Goal: Task Accomplishment & Management: Manage account settings

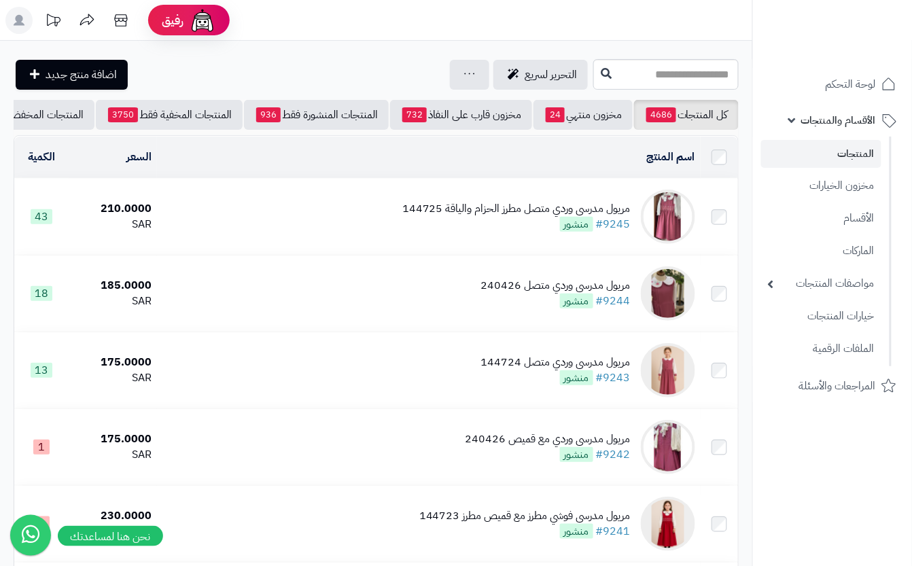
click at [337, 227] on td "مريول مدرسي وردي متصل مطرز الحزام والياقة 144725 #9245 منشور" at bounding box center [429, 217] width 544 height 76
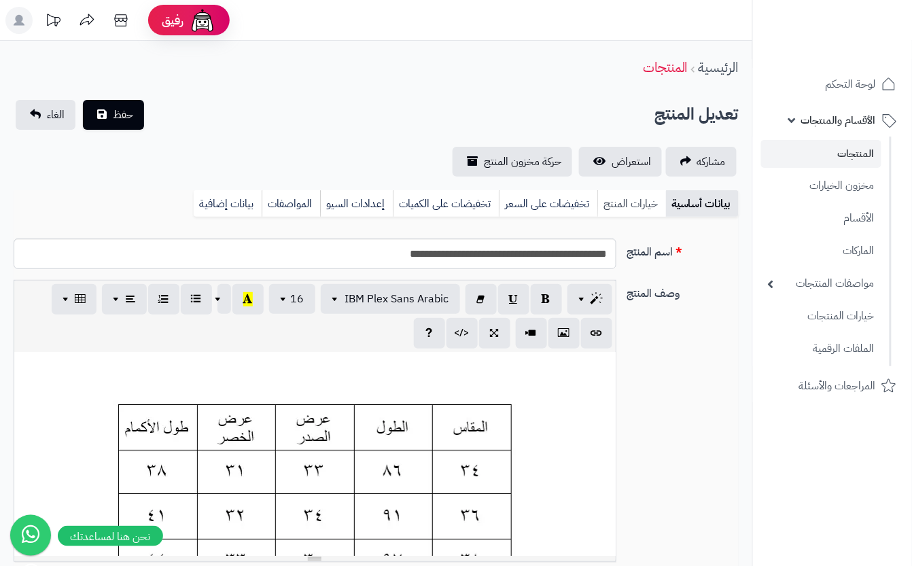
click at [624, 194] on link "خيارات المنتج" at bounding box center [631, 203] width 69 height 27
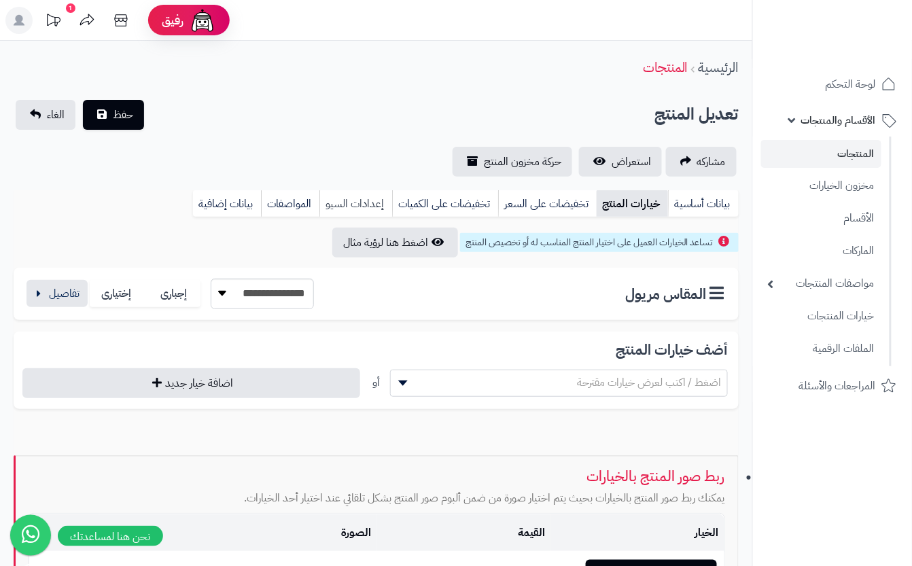
click at [324, 190] on link "إعدادات السيو" at bounding box center [355, 203] width 73 height 27
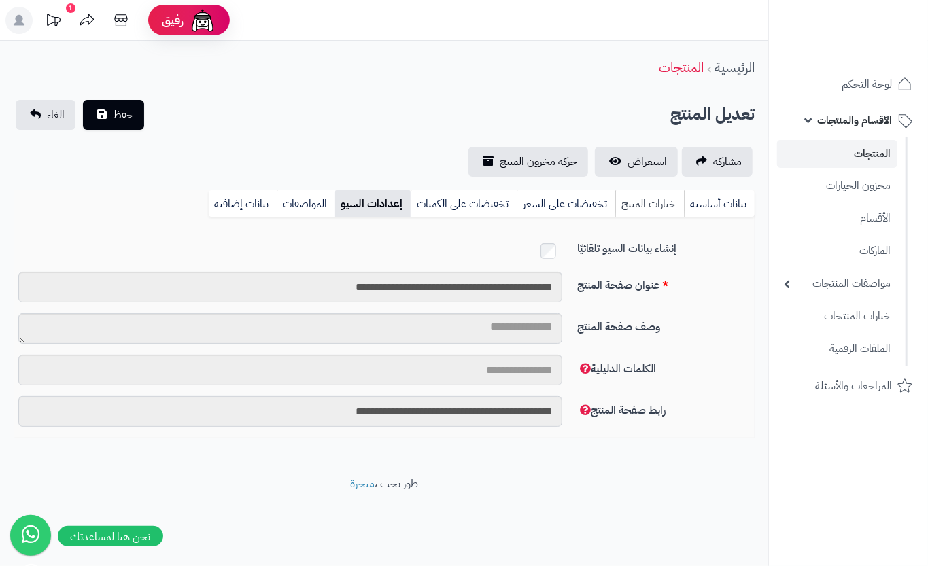
click at [643, 202] on link "خيارات المنتج" at bounding box center [649, 203] width 69 height 27
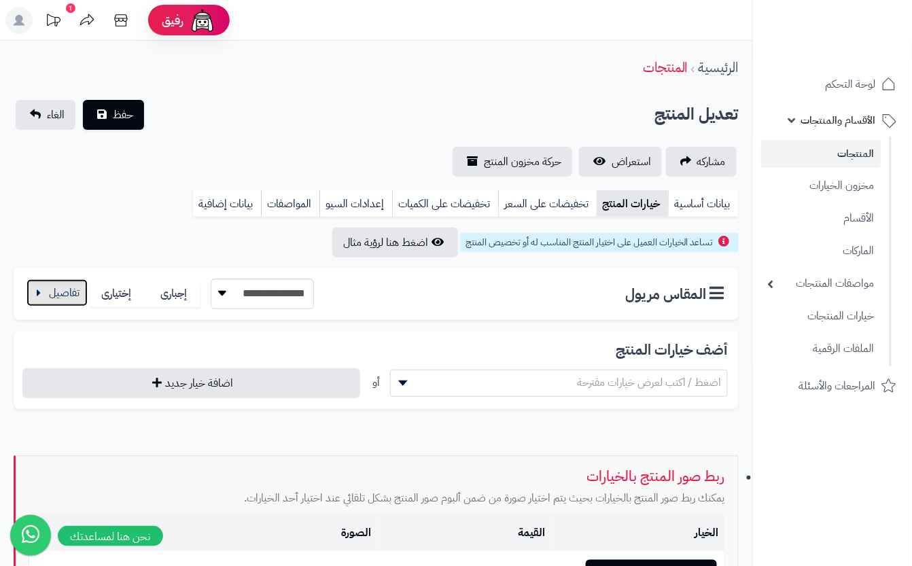
click at [82, 281] on button "button" at bounding box center [57, 292] width 61 height 27
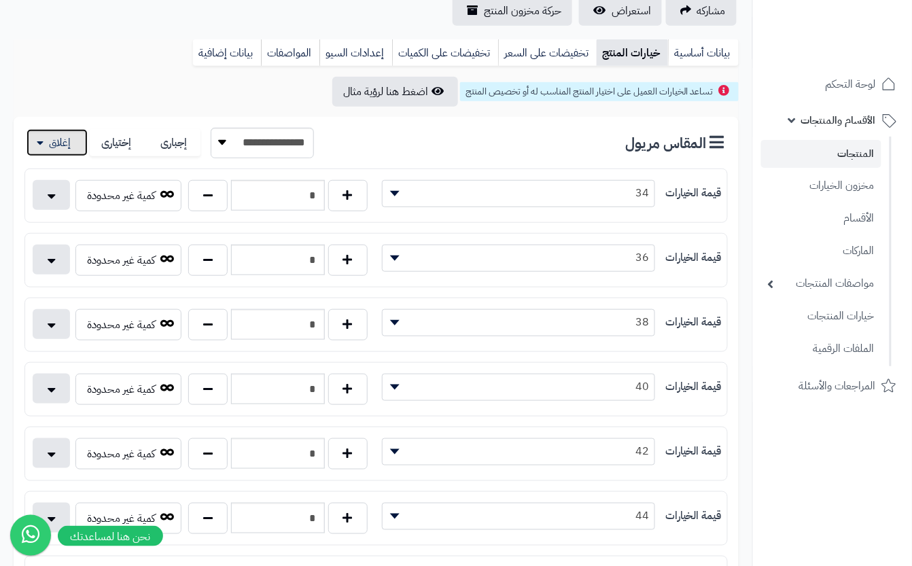
scroll to position [181, 0]
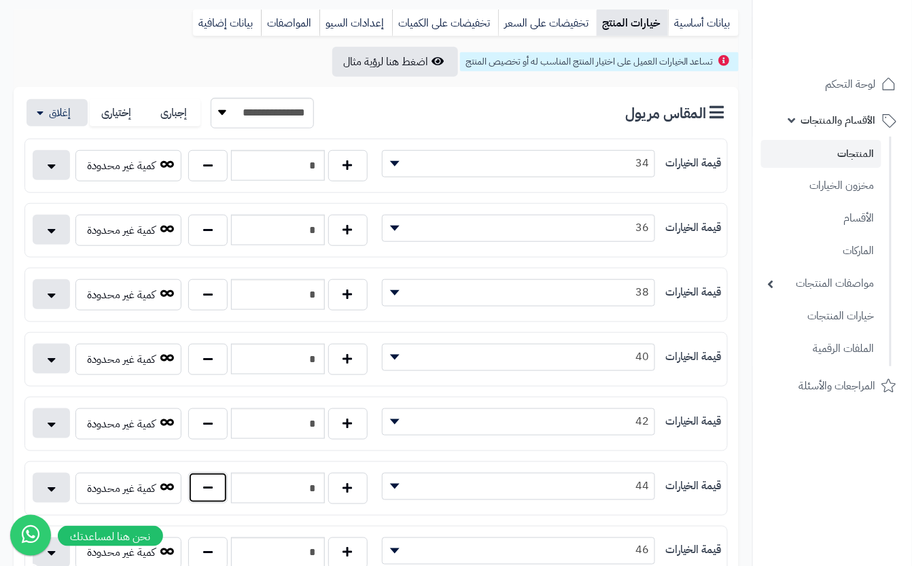
click at [209, 504] on button "button" at bounding box center [207, 487] width 39 height 31
type input "*"
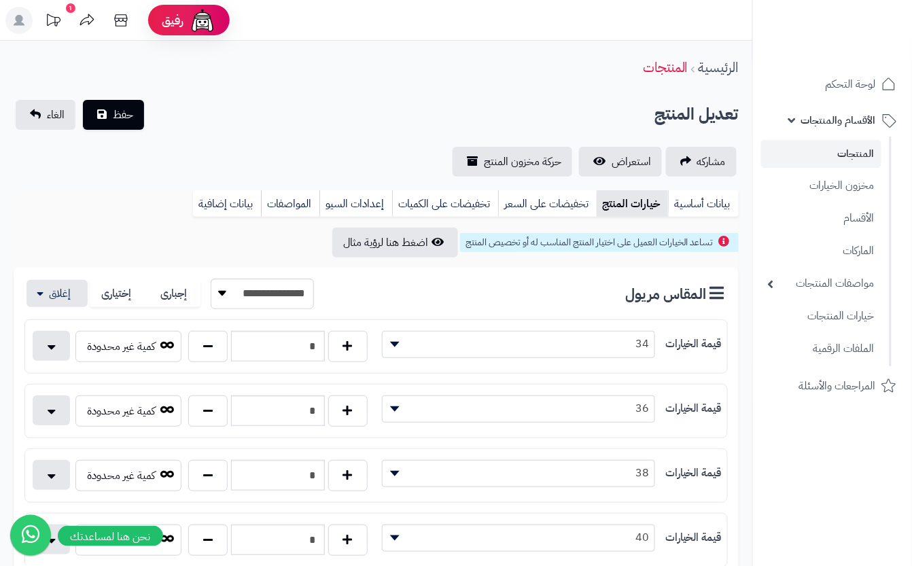
click at [234, 156] on div "مشاركه استعراض حركة مخزون المنتج" at bounding box center [376, 162] width 725 height 30
click at [154, 120] on div "تعديل المنتج حفظ الغاء" at bounding box center [376, 115] width 725 height 30
drag, startPoint x: 112, startPoint y: 116, endPoint x: 118, endPoint y: 112, distance: 7.0
click at [118, 112] on span "حفظ" at bounding box center [123, 114] width 20 height 16
